Goal: Information Seeking & Learning: Understand process/instructions

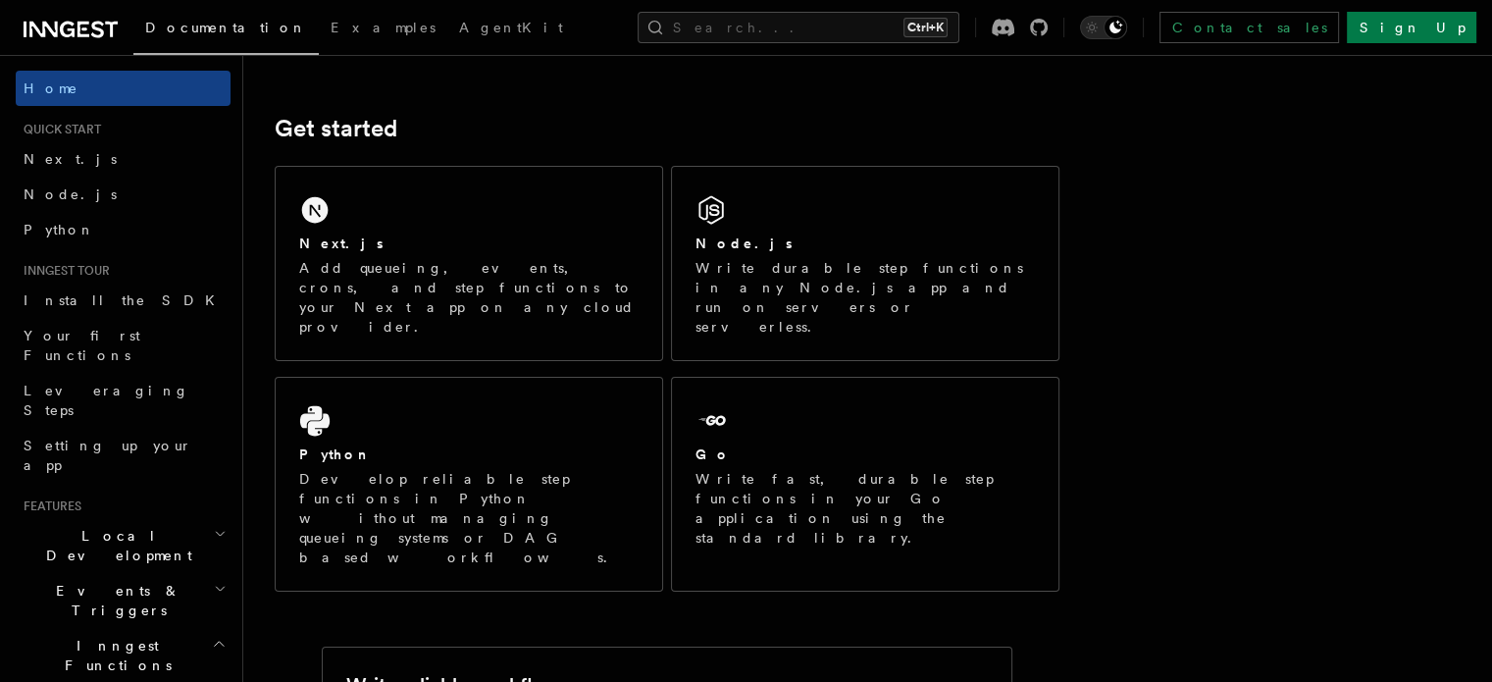
scroll to position [235, 0]
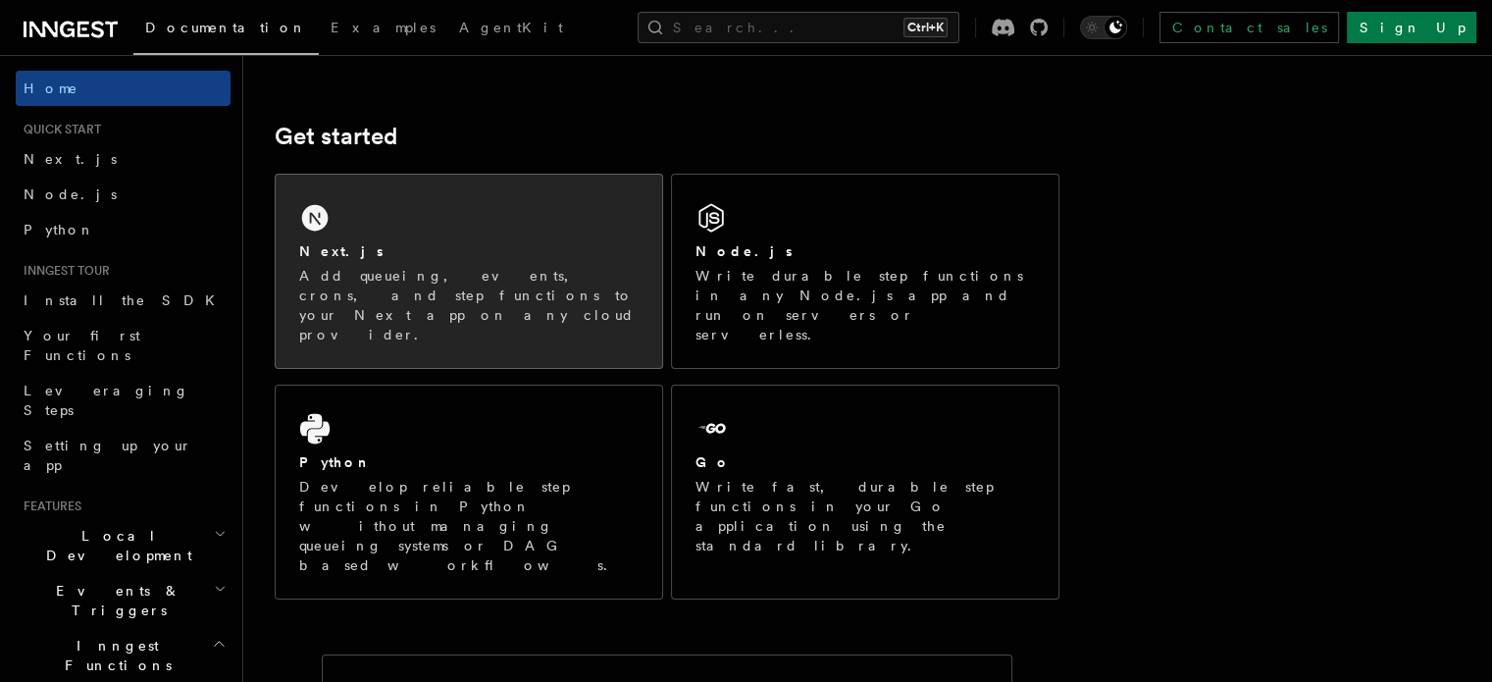
click at [483, 267] on p "Add queueing, events, crons, and step functions to your Next app on any cloud p…" at bounding box center [469, 305] width 340 height 79
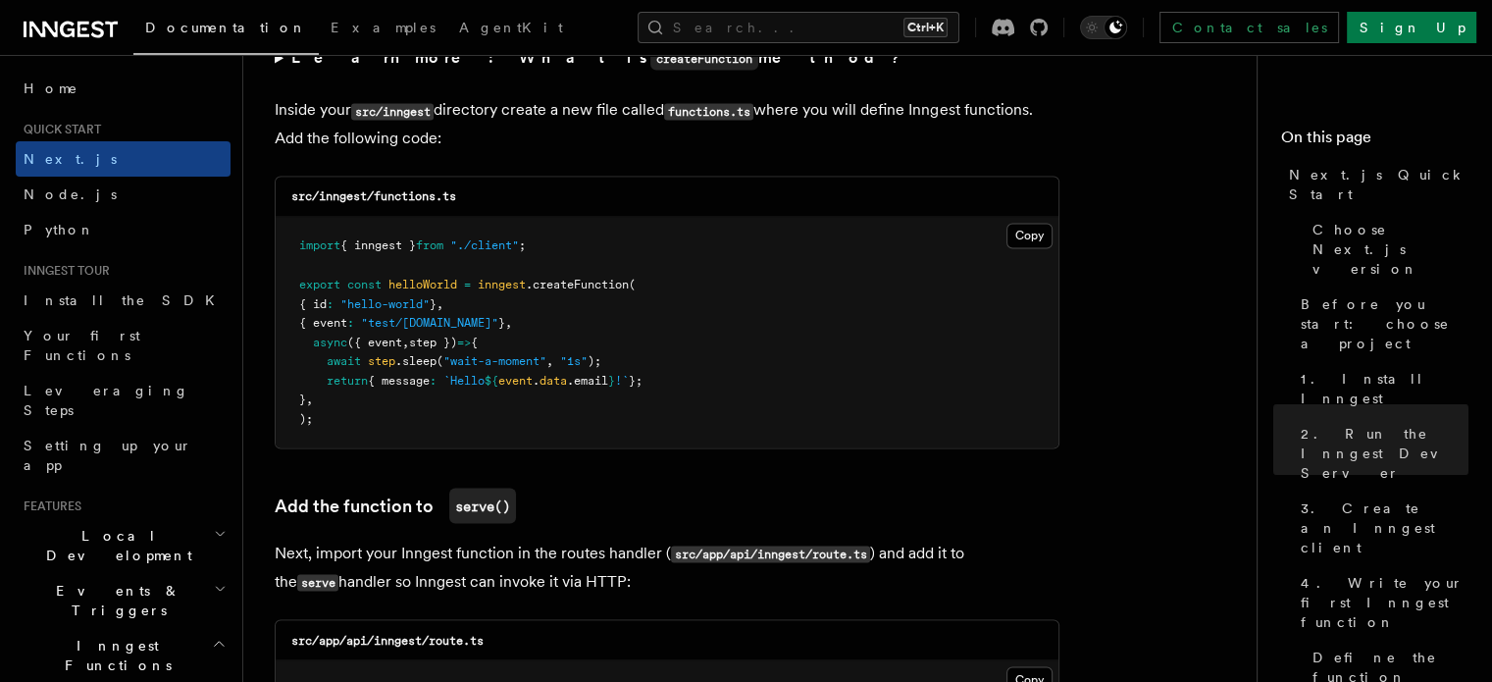
scroll to position [3466, 0]
click at [1031, 235] on button "Copy Copied" at bounding box center [1030, 235] width 46 height 26
click at [1047, 234] on button "Copy Copied" at bounding box center [1030, 235] width 46 height 26
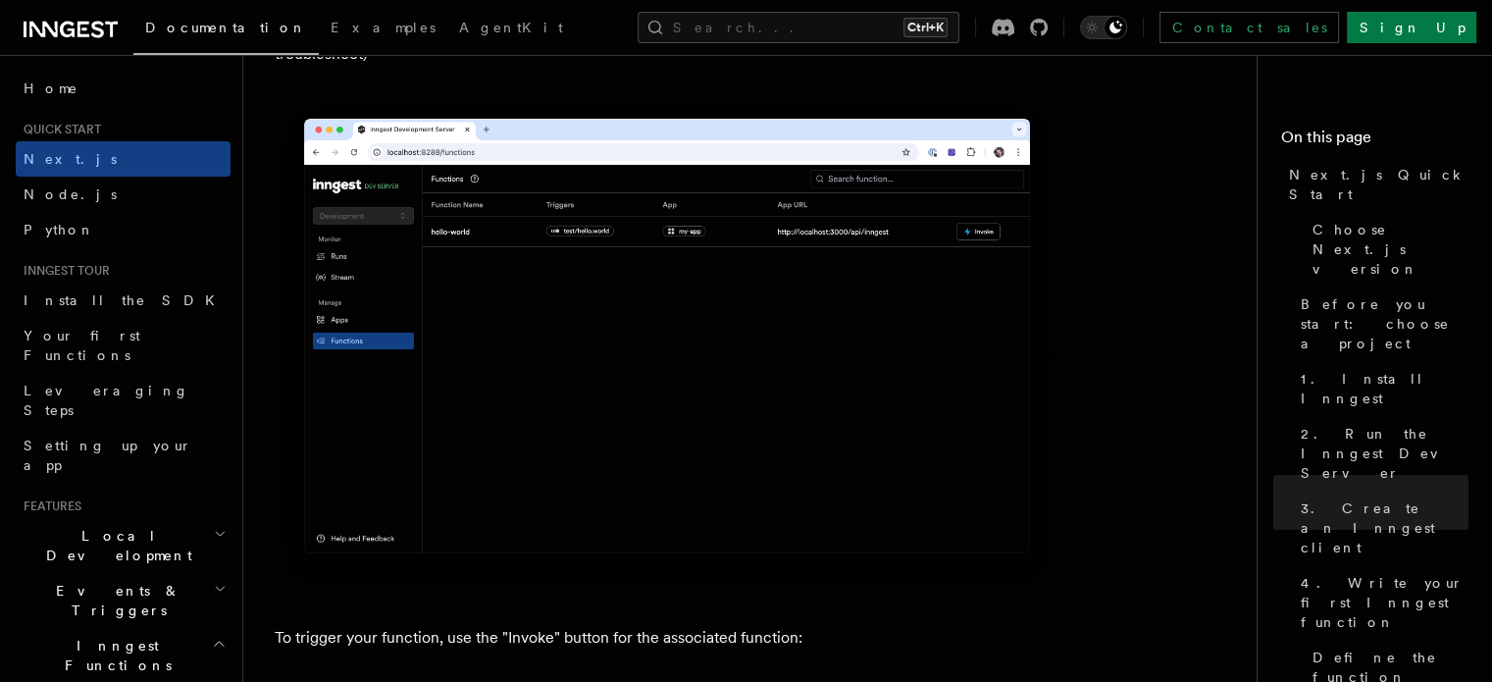
scroll to position [4765, 0]
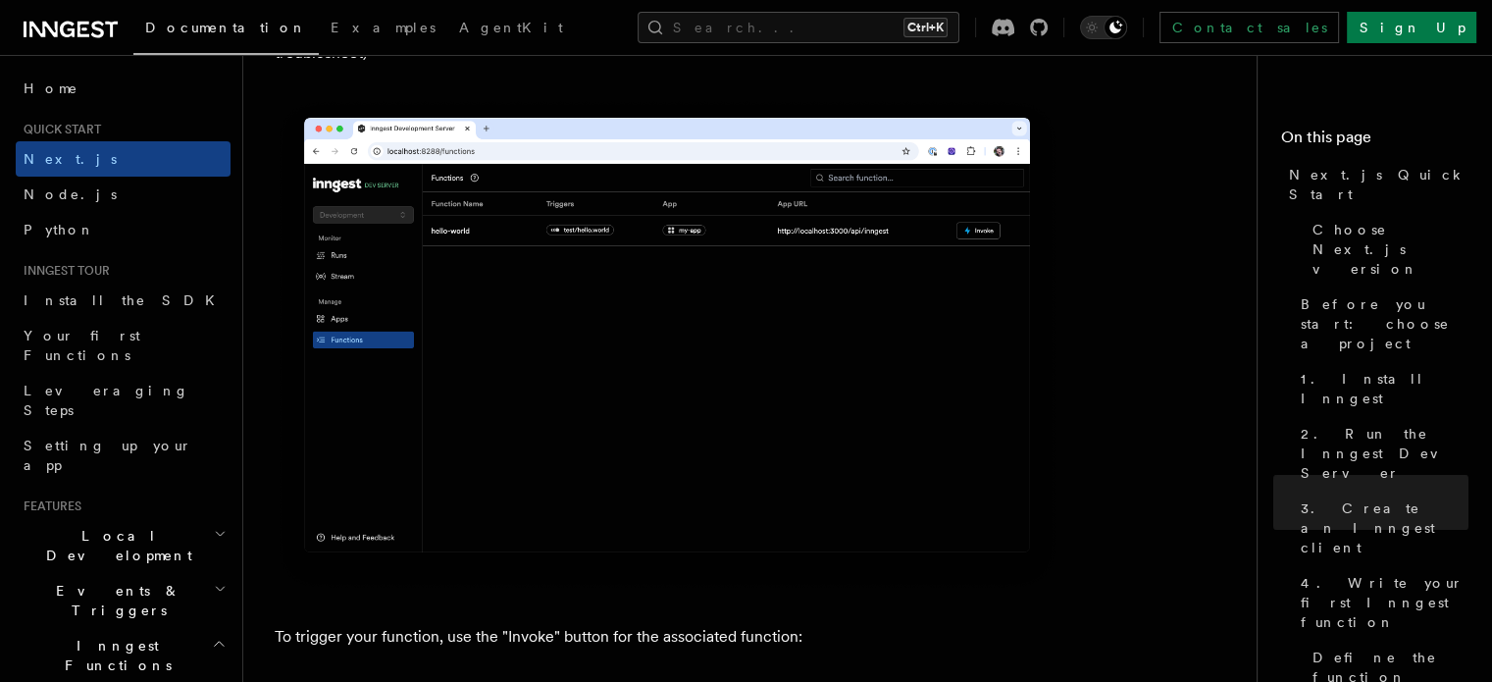
click at [534, 454] on img at bounding box center [667, 345] width 785 height 494
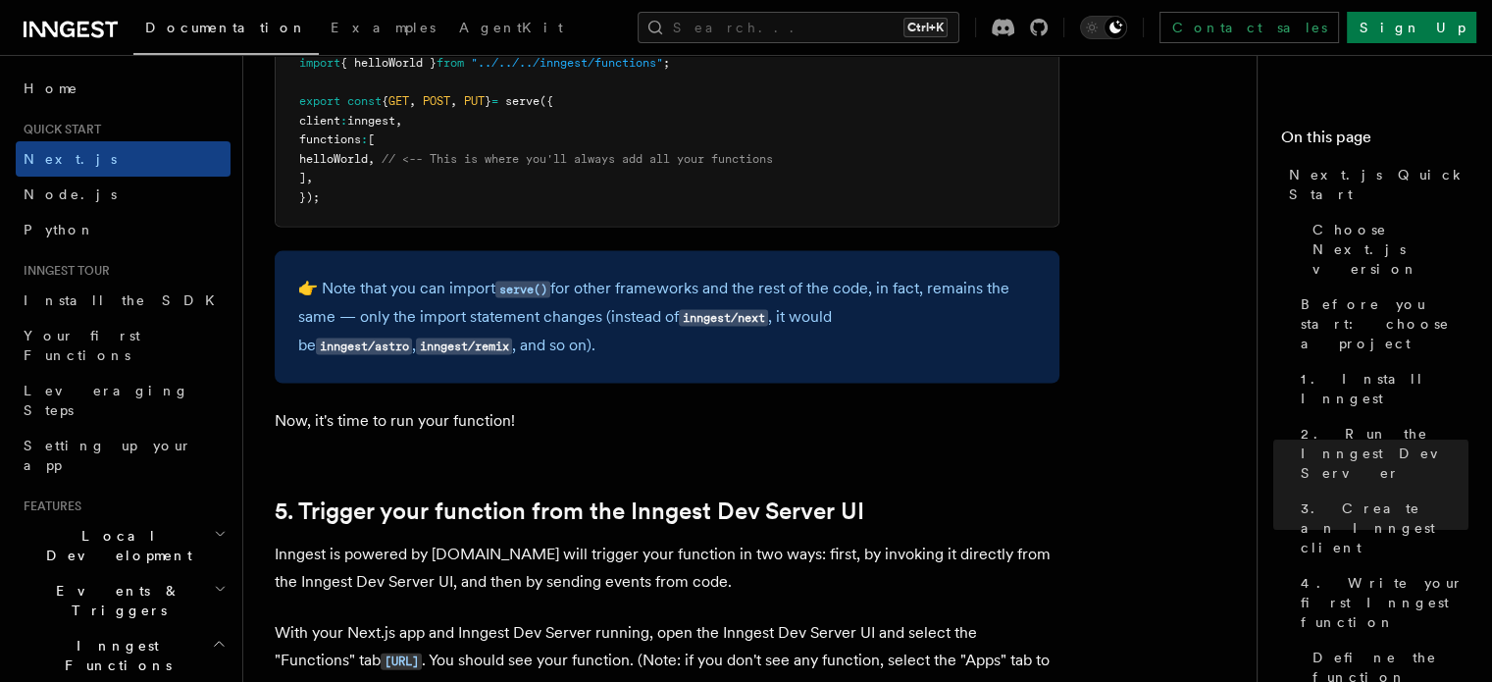
scroll to position [4128, 0]
click at [816, 34] on button "Search... Ctrl+K" at bounding box center [799, 27] width 322 height 31
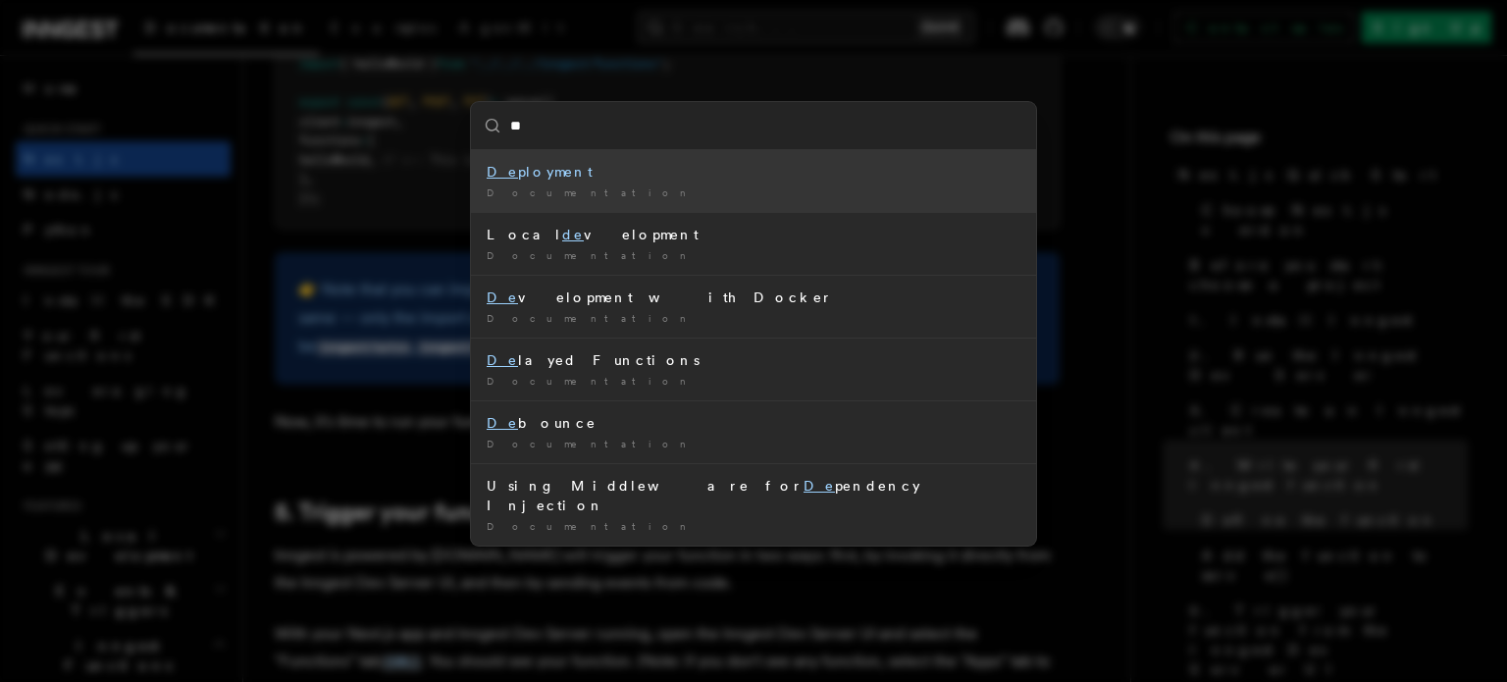
type input "*"
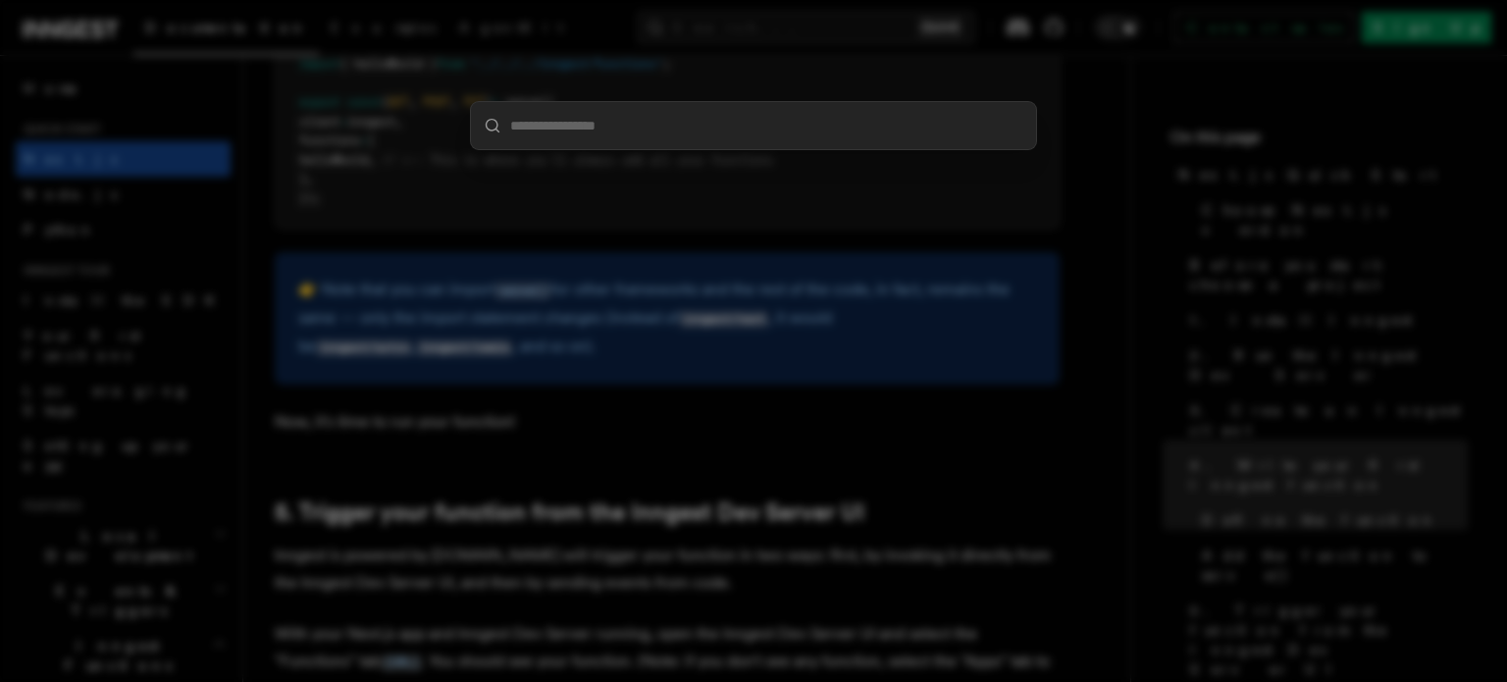
click at [1026, 263] on div at bounding box center [753, 341] width 1507 height 682
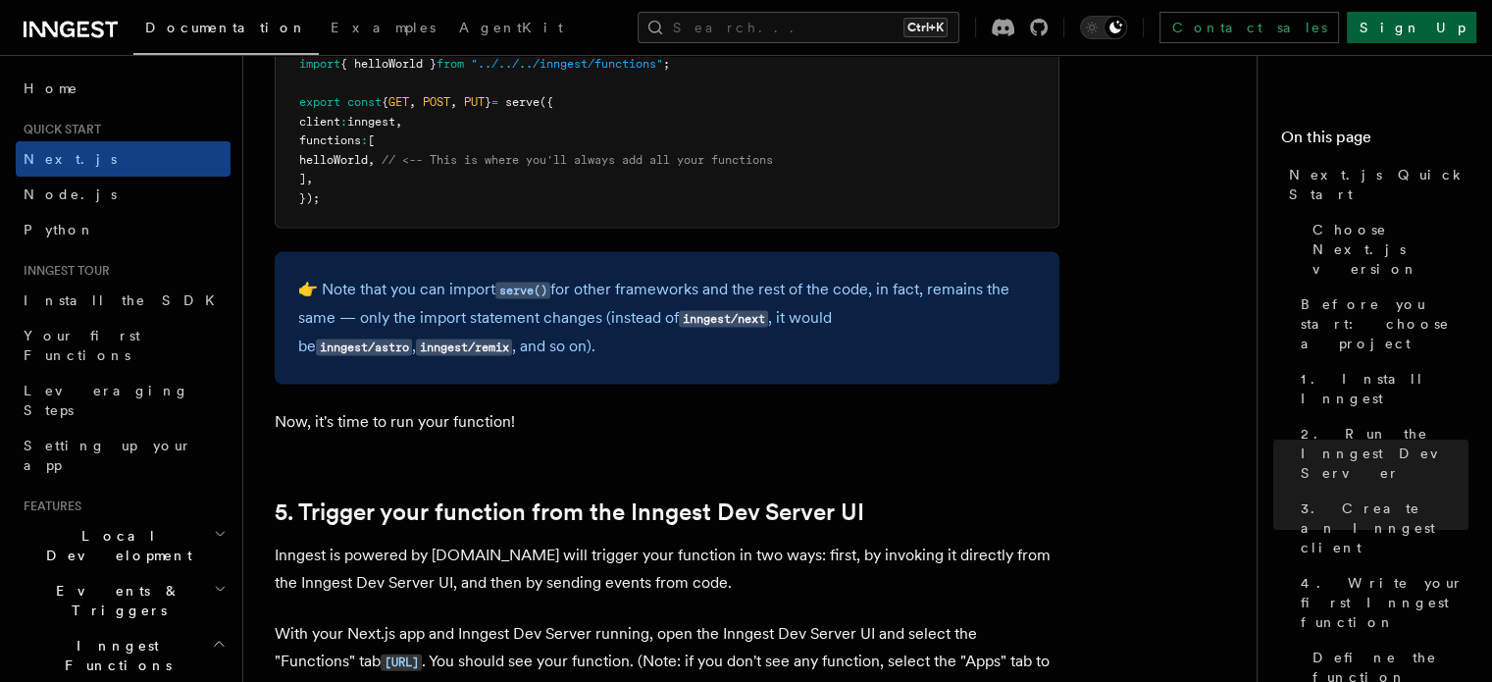
click at [1441, 23] on link "Sign Up" at bounding box center [1412, 27] width 130 height 31
